Goal: Register for event/course

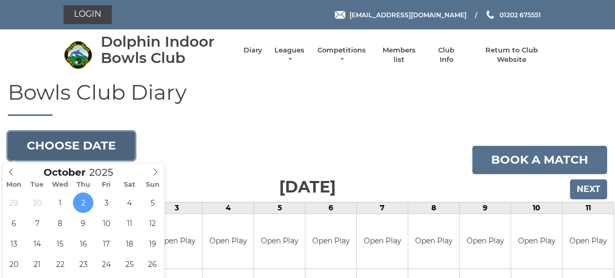
click at [103, 144] on button "Choose date" at bounding box center [71, 146] width 127 height 28
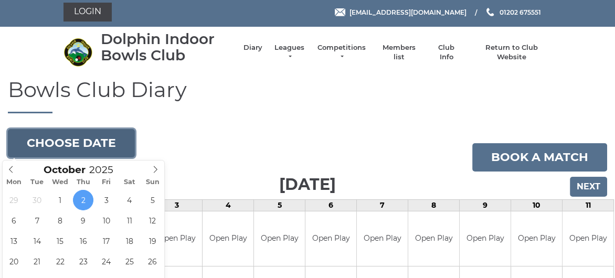
scroll to position [105, 0]
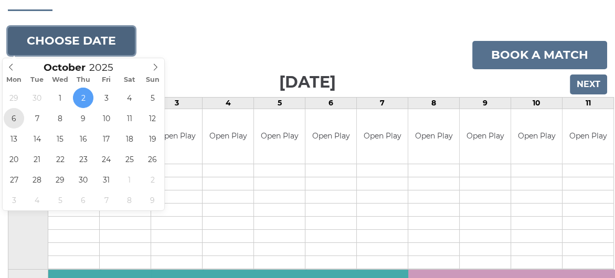
type input "2025-10-06"
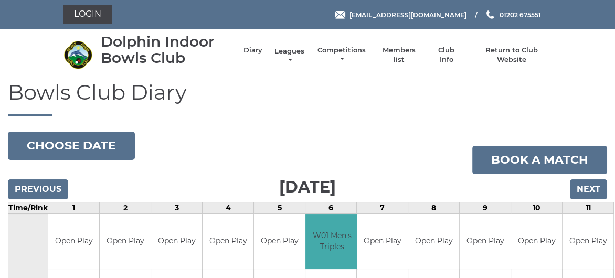
click at [286, 49] on link "Leagues" at bounding box center [289, 56] width 33 height 19
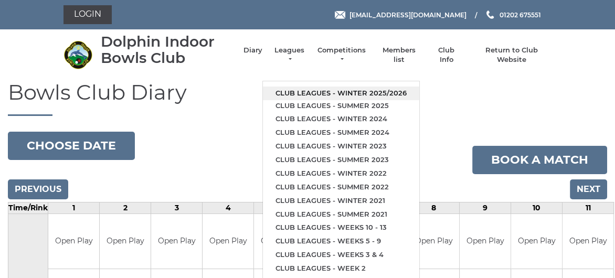
click at [310, 92] on link "Club leagues - Winter 2025/2026" at bounding box center [341, 94] width 156 height 14
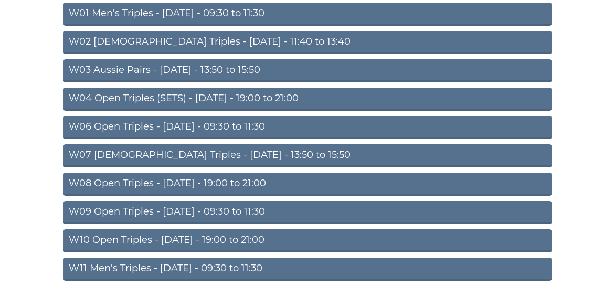
scroll to position [158, 0]
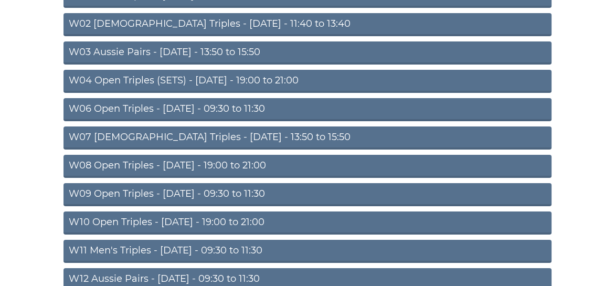
click at [202, 191] on link "W09 Open Triples - [DATE] - 09:30 to 11:30" at bounding box center [308, 194] width 488 height 23
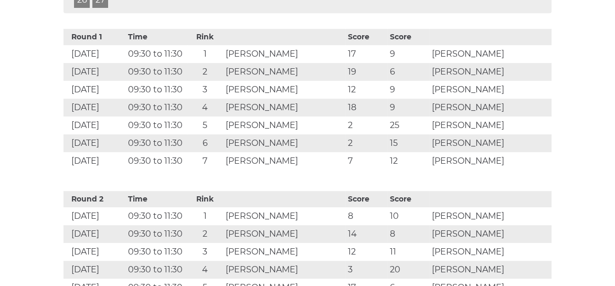
scroll to position [578, 0]
